Goal: Information Seeking & Learning: Learn about a topic

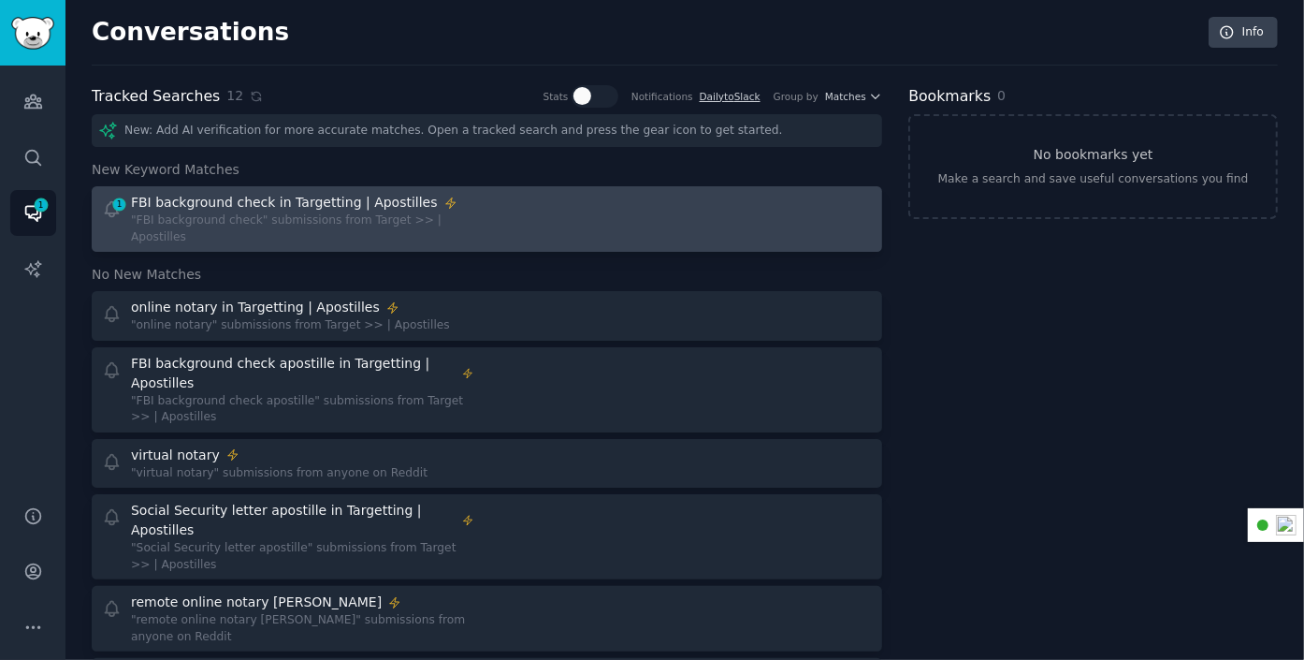
click at [238, 201] on div "FBI background check in Targetting | Apostilles" at bounding box center [284, 203] width 307 height 20
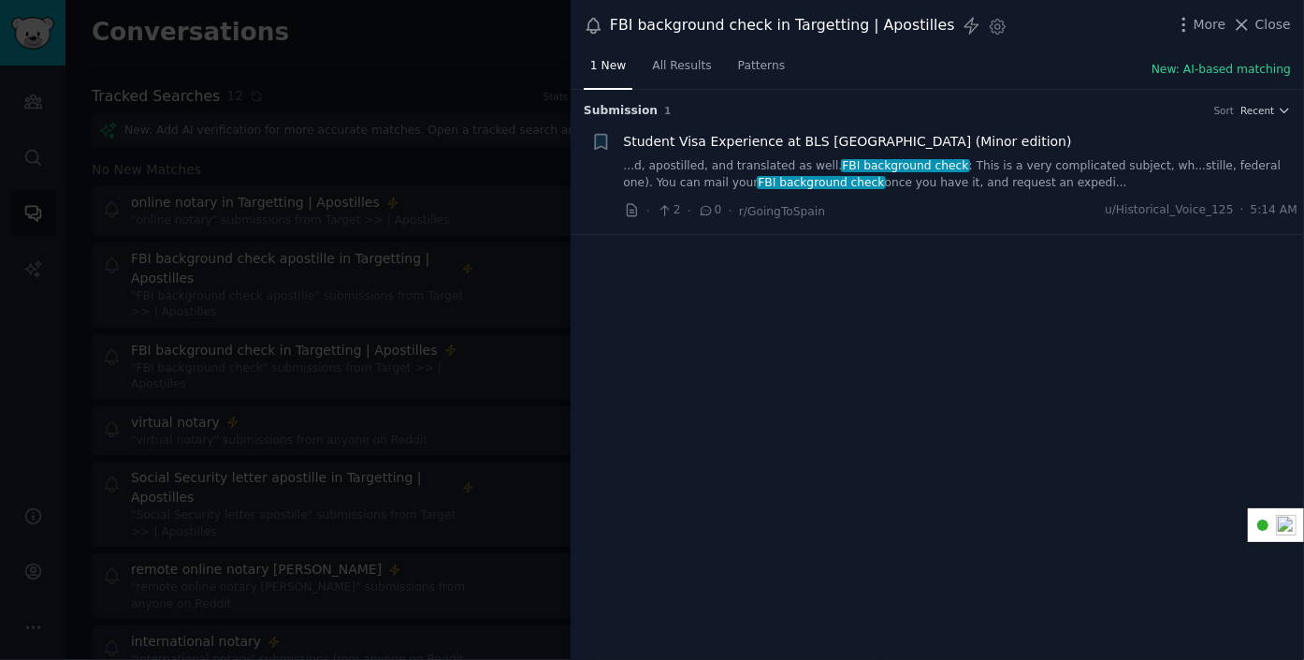
click at [715, 138] on span "Student Visa Experience at BLS Los Angeles (Minor edition)" at bounding box center [848, 142] width 448 height 20
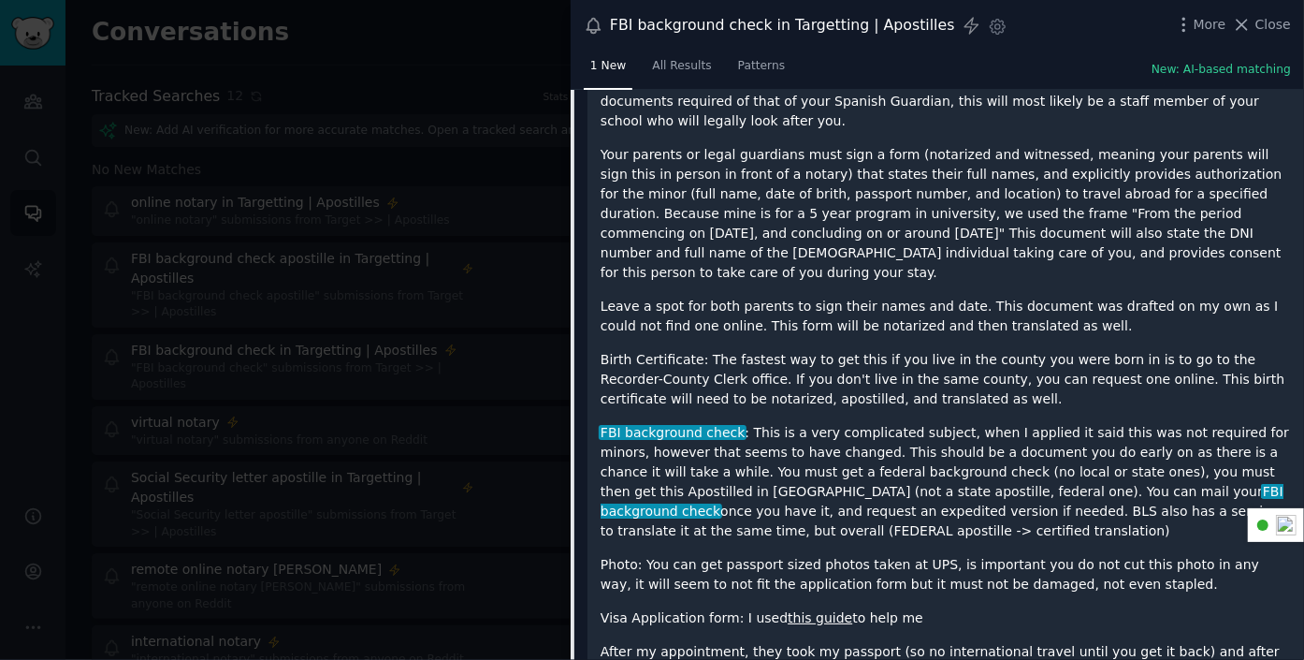
scroll to position [968, 0]
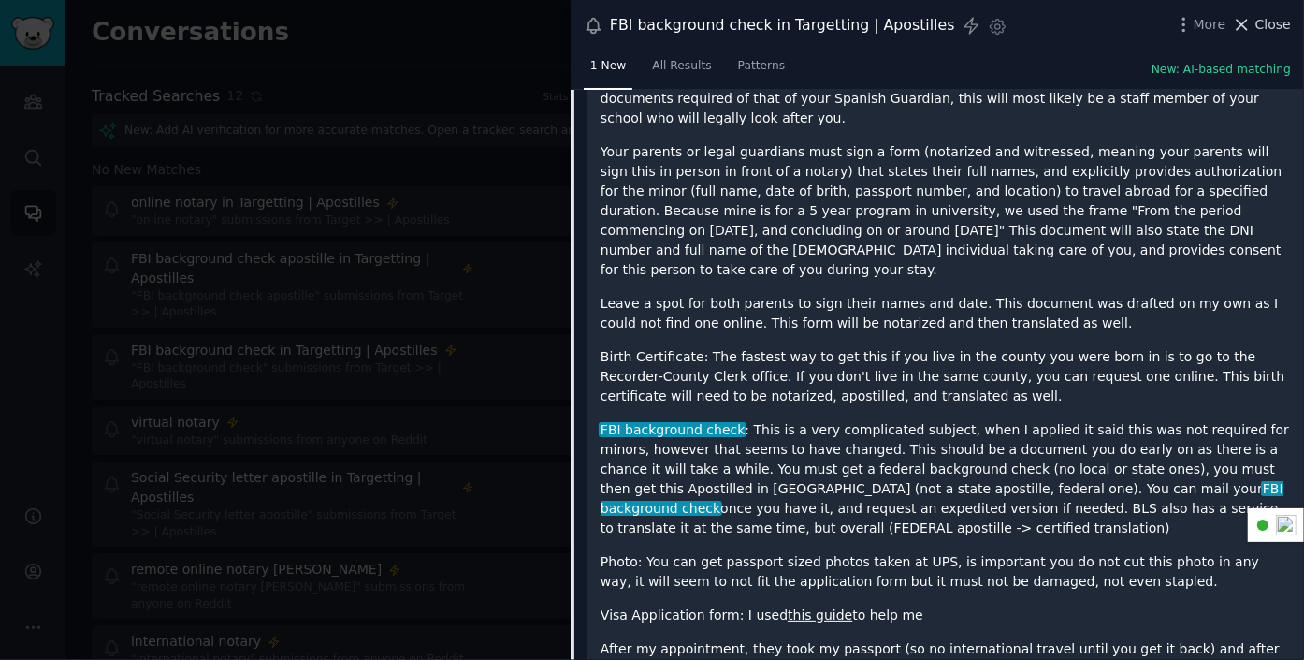
click at [1274, 18] on span "Close" at bounding box center [1273, 25] width 36 height 20
